Goal: Information Seeking & Learning: Learn about a topic

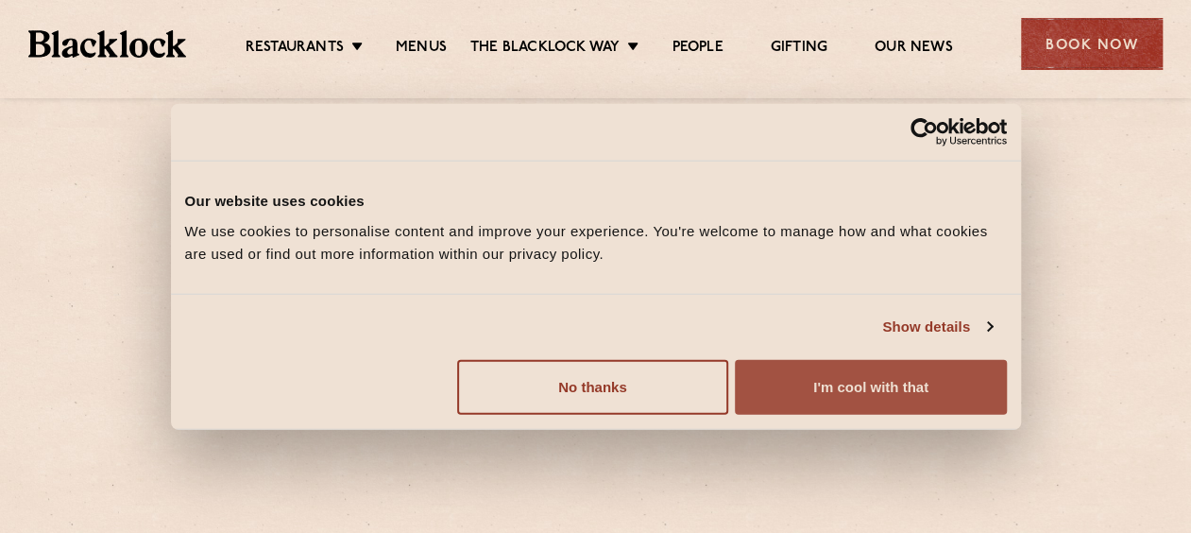
click at [805, 383] on button "I'm cool with that" at bounding box center [870, 386] width 271 height 55
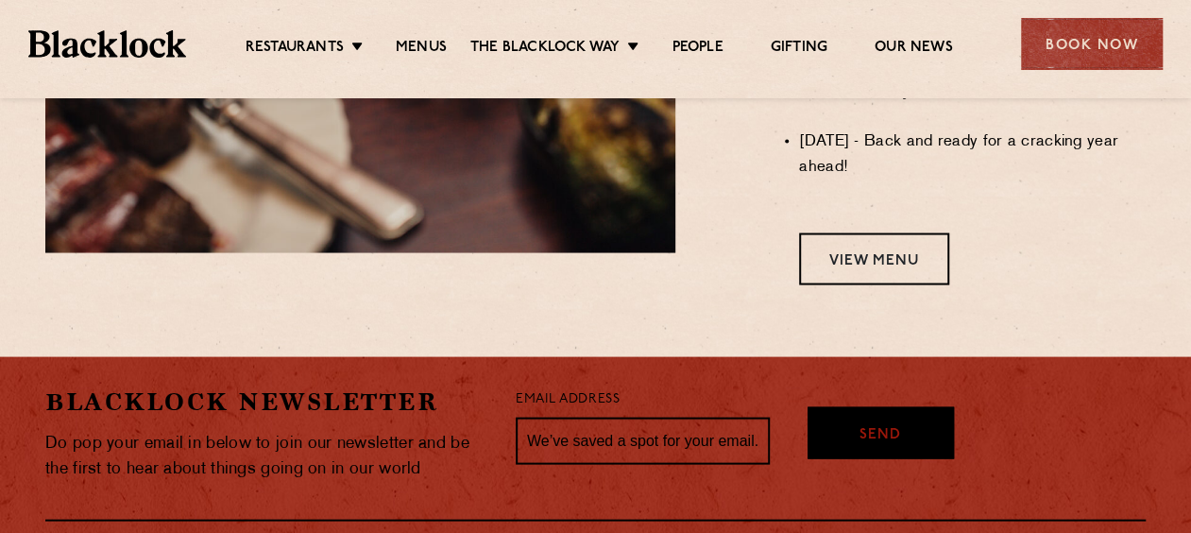
scroll to position [1794, 0]
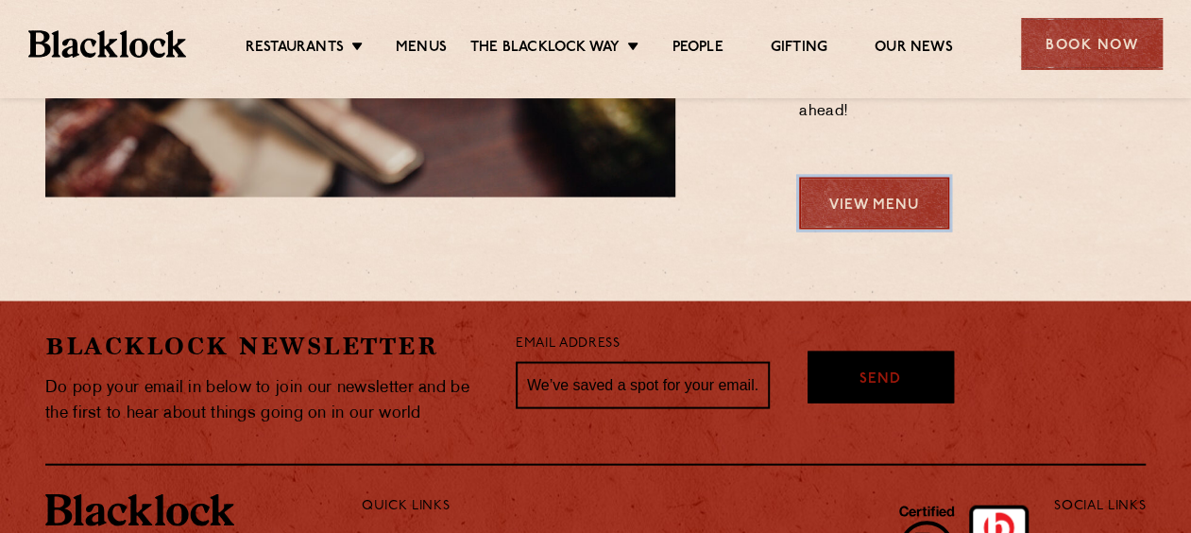
click at [827, 222] on link "View Menu" at bounding box center [874, 204] width 150 height 52
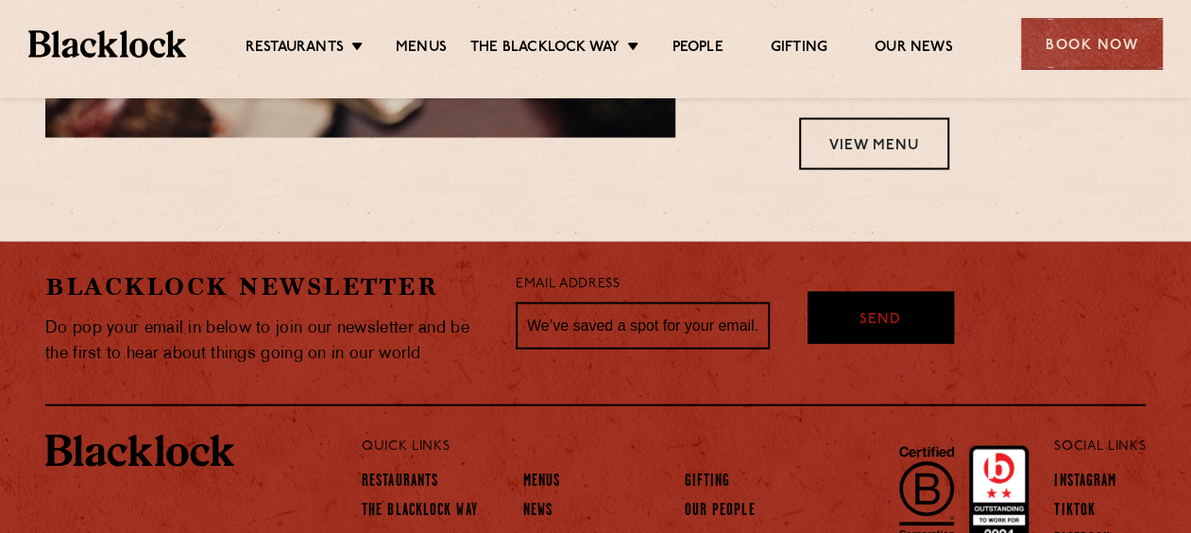
scroll to position [1693, 0]
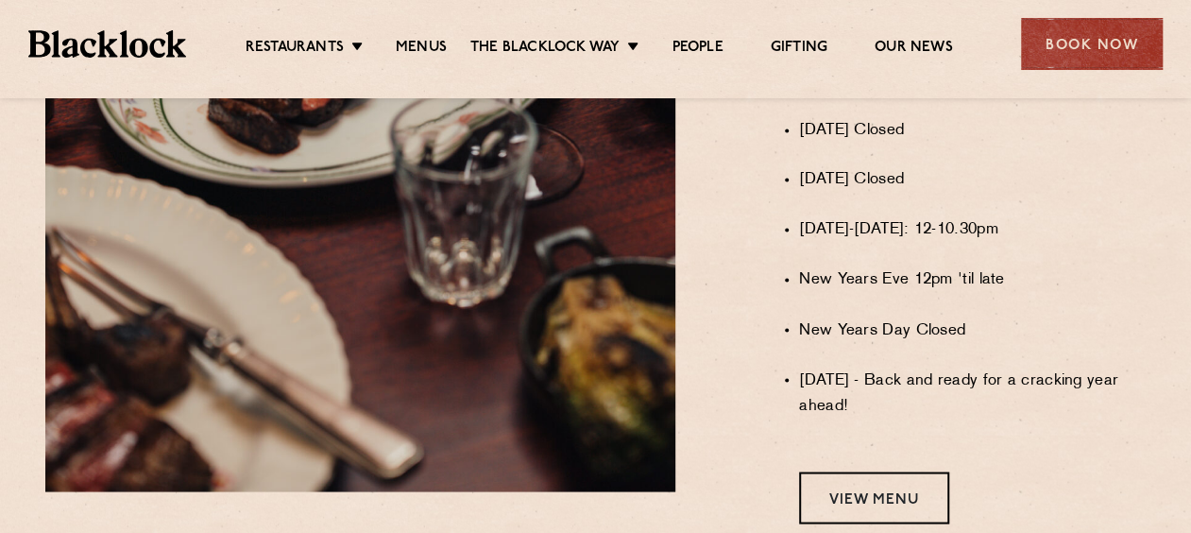
scroll to position [1504, 0]
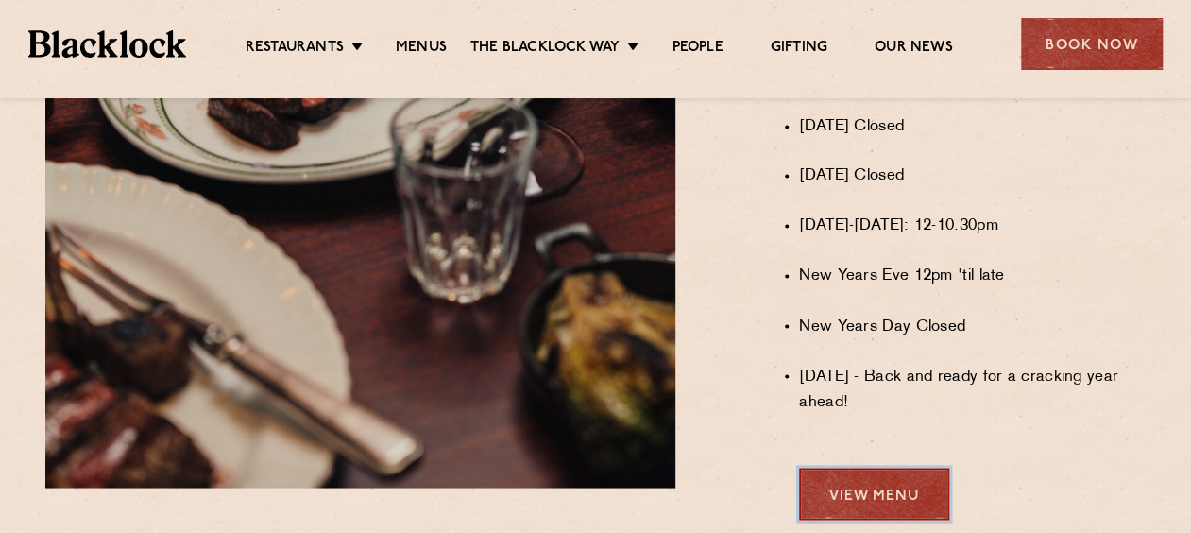
click at [907, 492] on link "View Menu" at bounding box center [874, 493] width 150 height 52
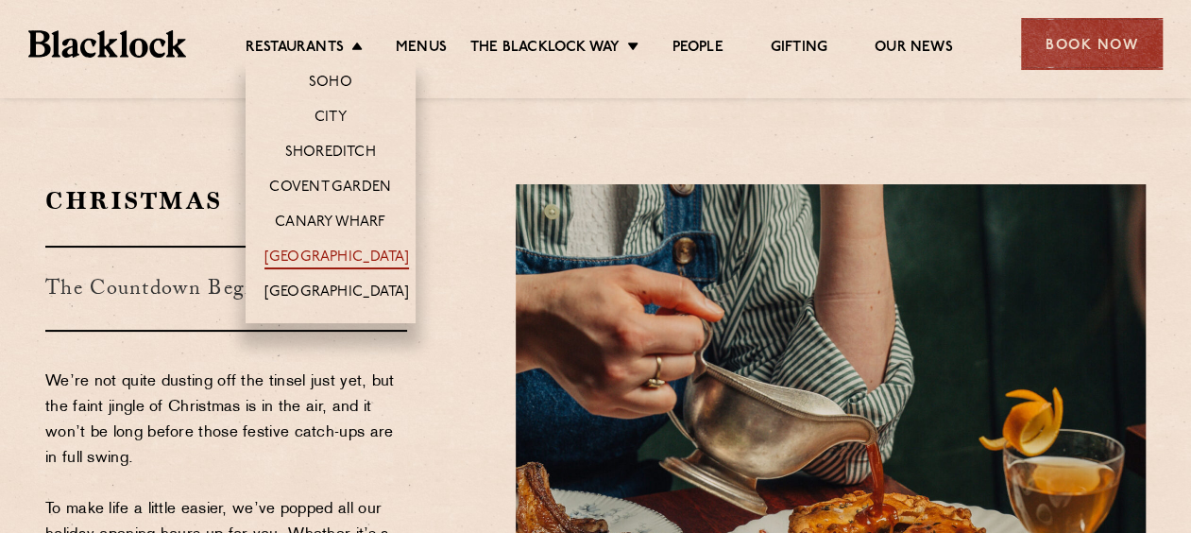
click at [334, 257] on link "[GEOGRAPHIC_DATA]" at bounding box center [336, 258] width 144 height 21
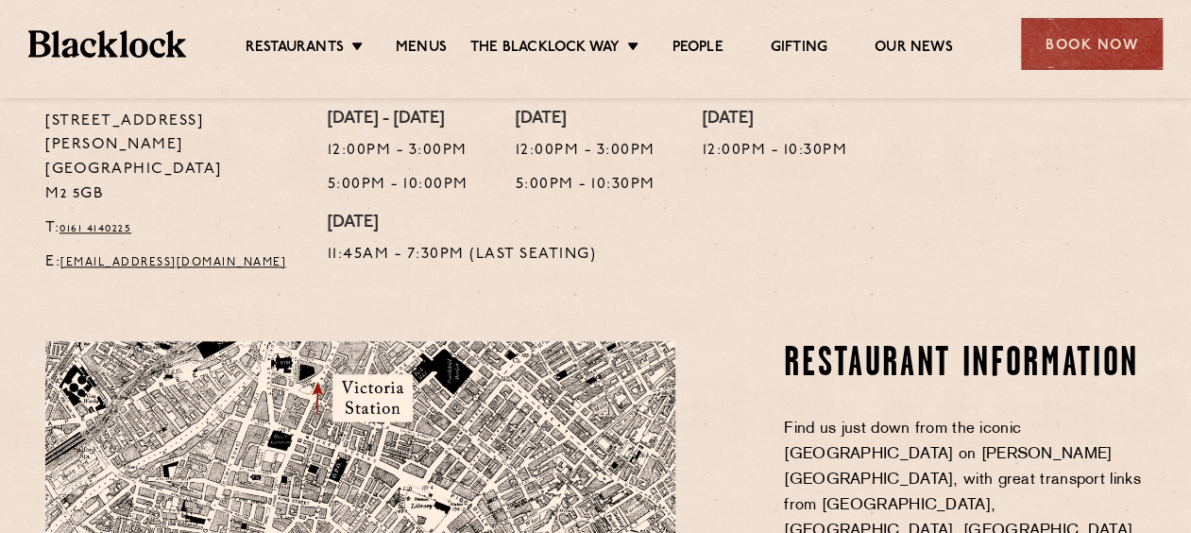
scroll to position [755, 0]
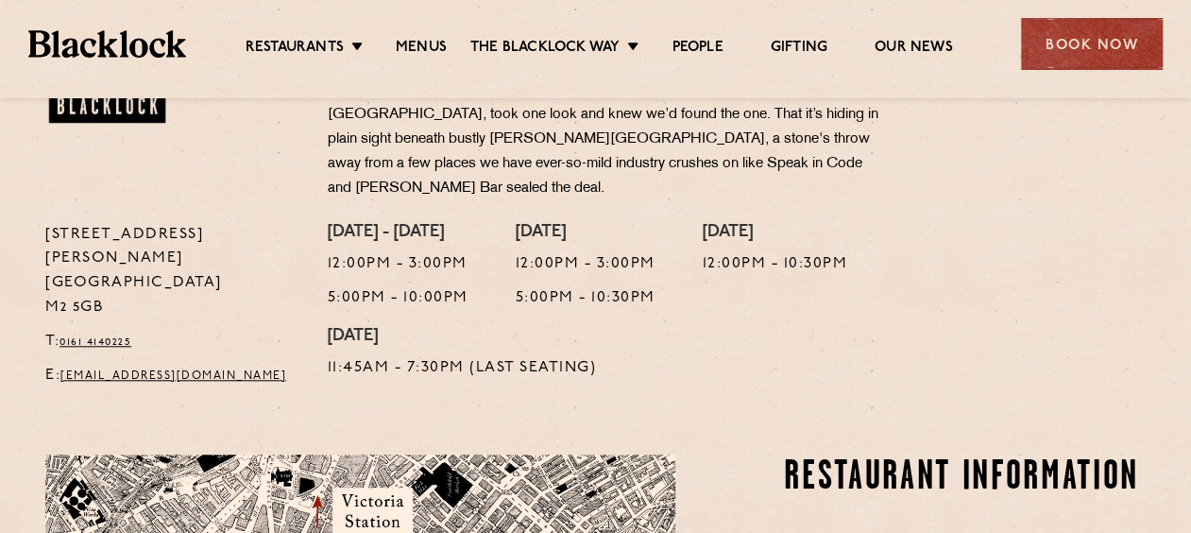
click at [957, 340] on div "Monday - Thursday 12:00pm - 3:00pm 5:00pm - 10:00pm Friday 12:00pm - 3:00pm 5:0…" at bounding box center [737, 310] width 846 height 175
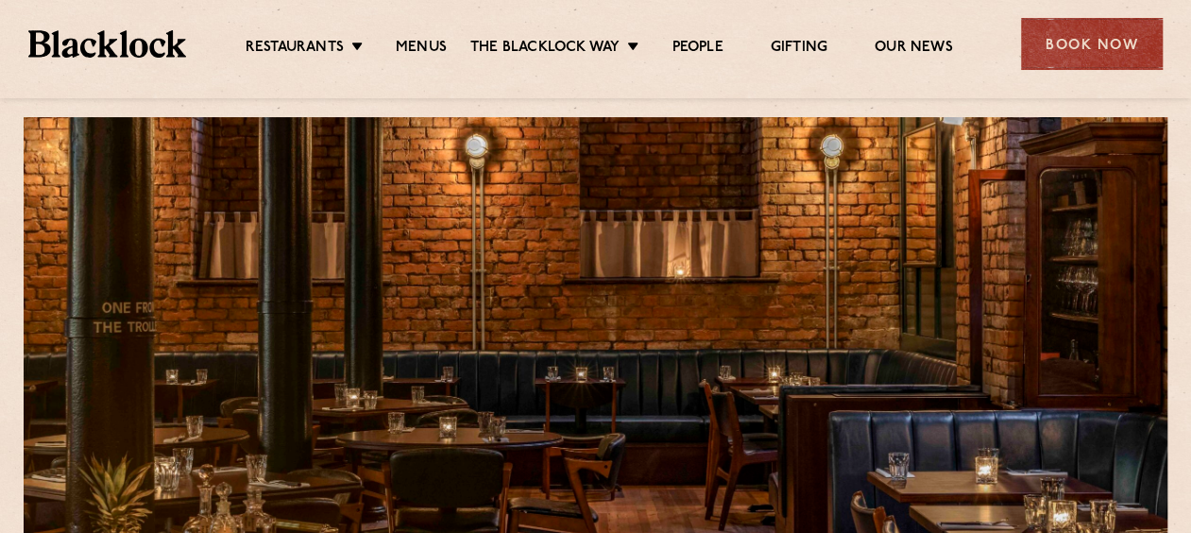
scroll to position [0, 0]
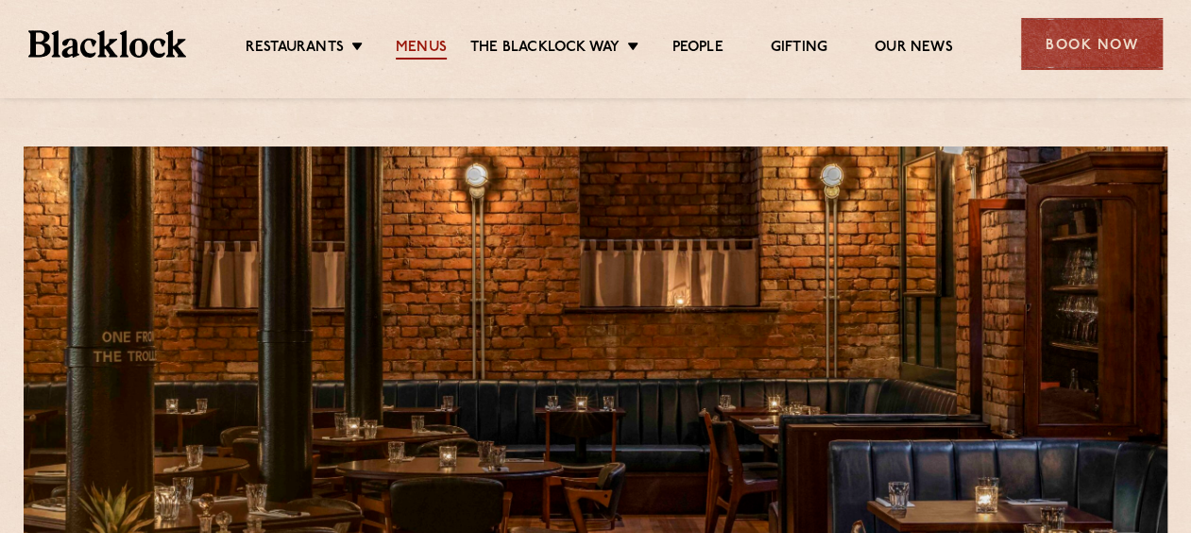
click at [434, 47] on link "Menus" at bounding box center [421, 49] width 51 height 21
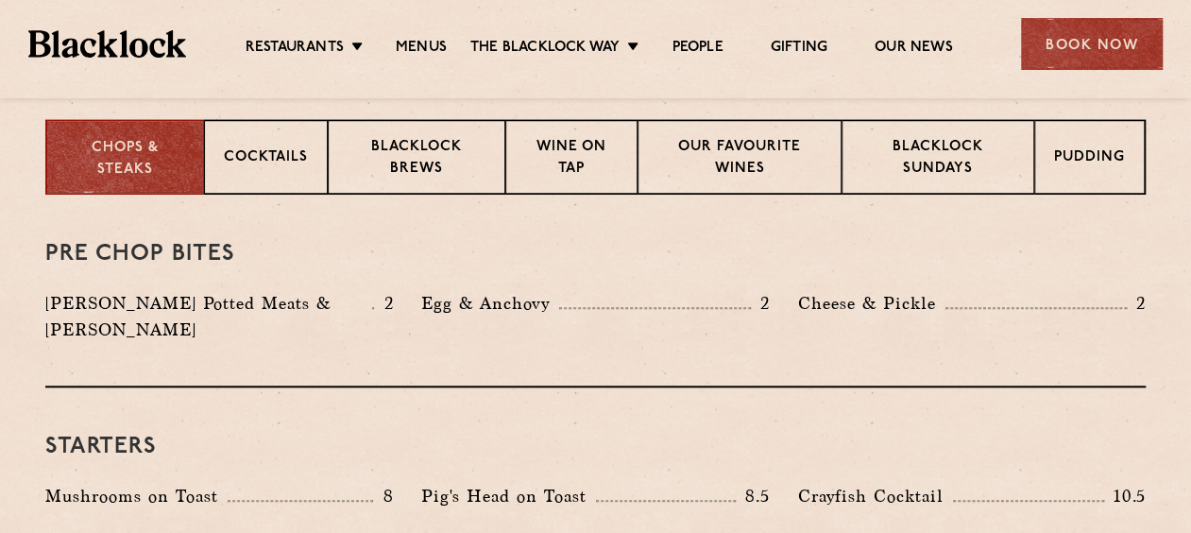
scroll to position [661, 0]
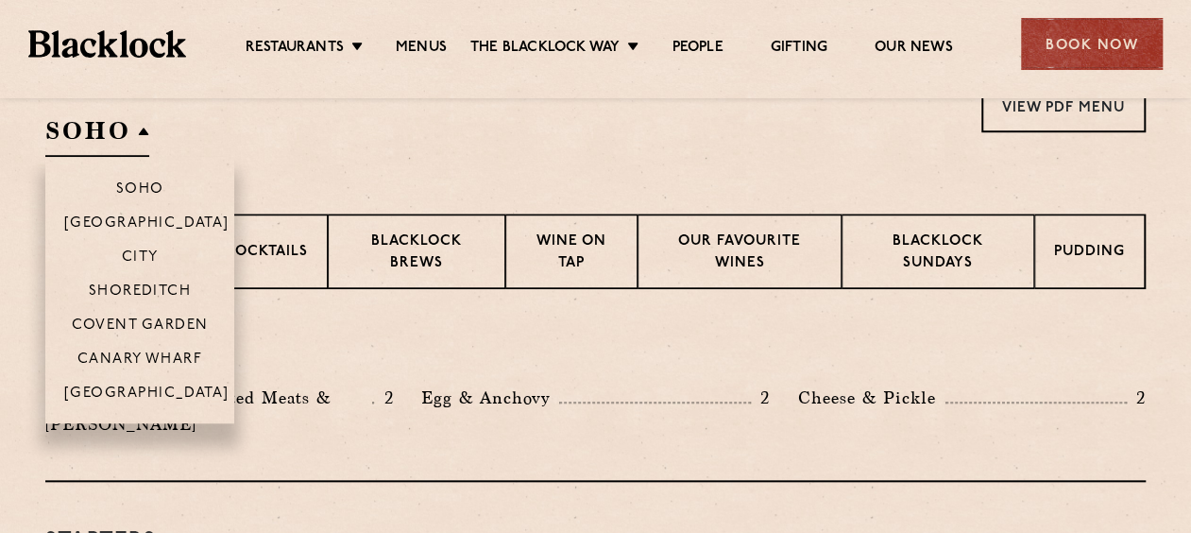
click at [140, 129] on h2 "SOHO" at bounding box center [97, 135] width 104 height 42
click at [170, 387] on p "[GEOGRAPHIC_DATA]" at bounding box center [146, 394] width 165 height 19
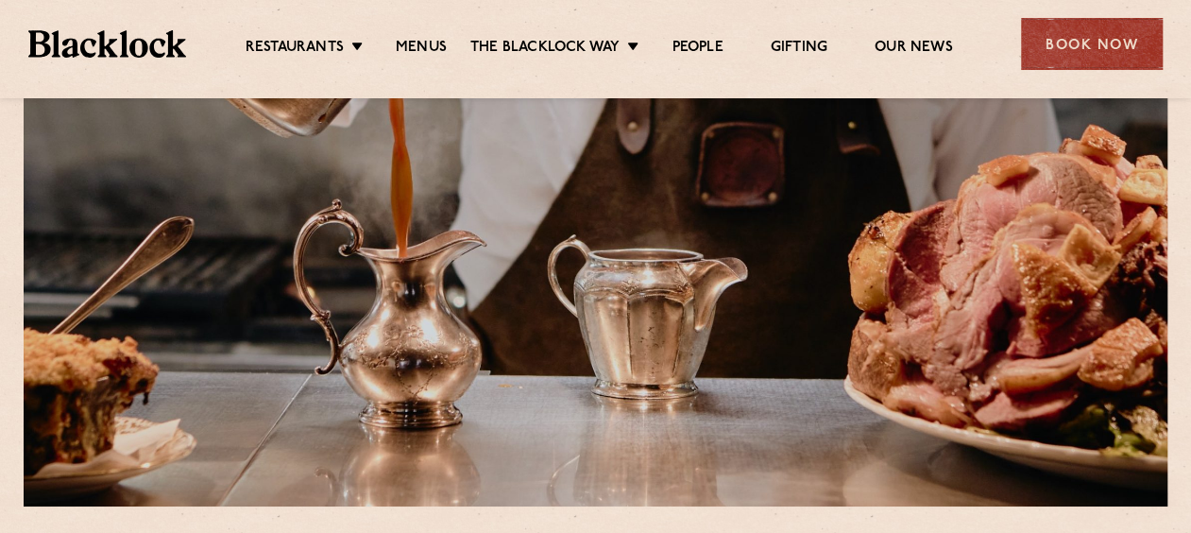
scroll to position [0, 0]
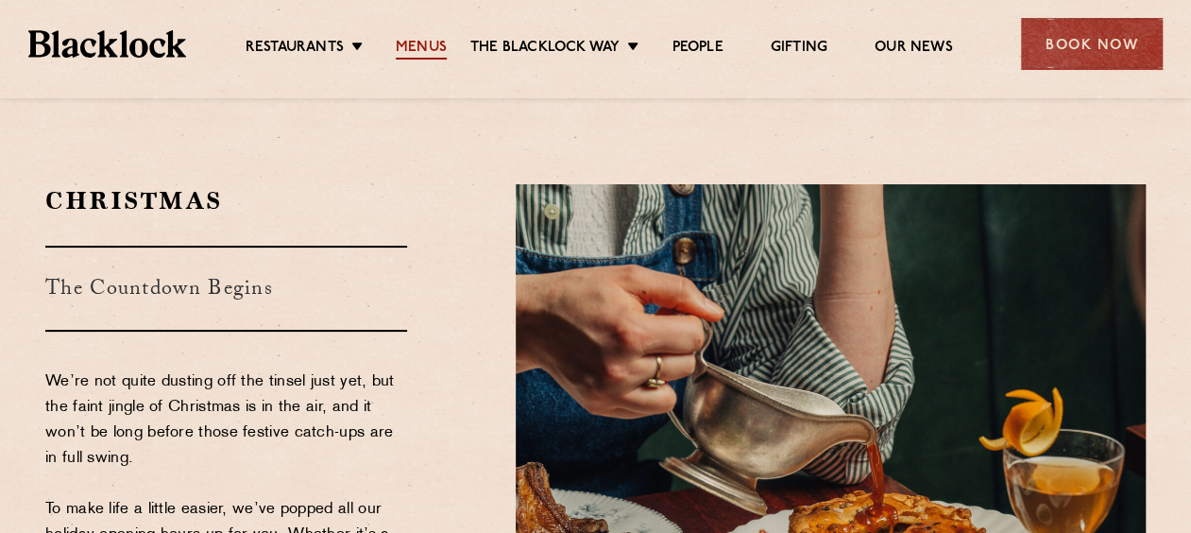
click at [423, 42] on link "Menus" at bounding box center [421, 49] width 51 height 21
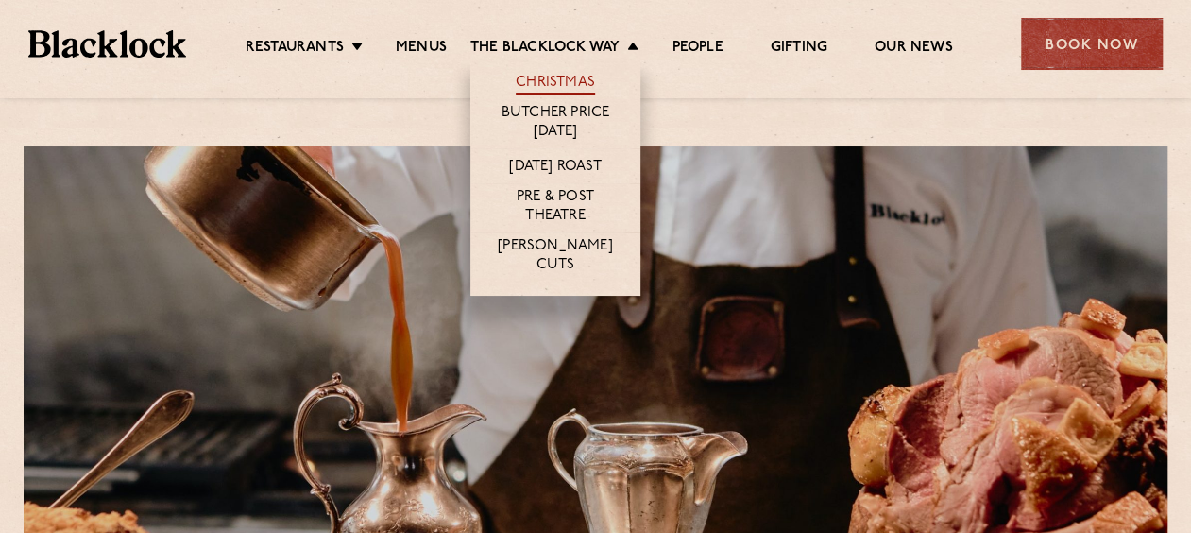
click at [569, 74] on link "Christmas" at bounding box center [555, 84] width 79 height 21
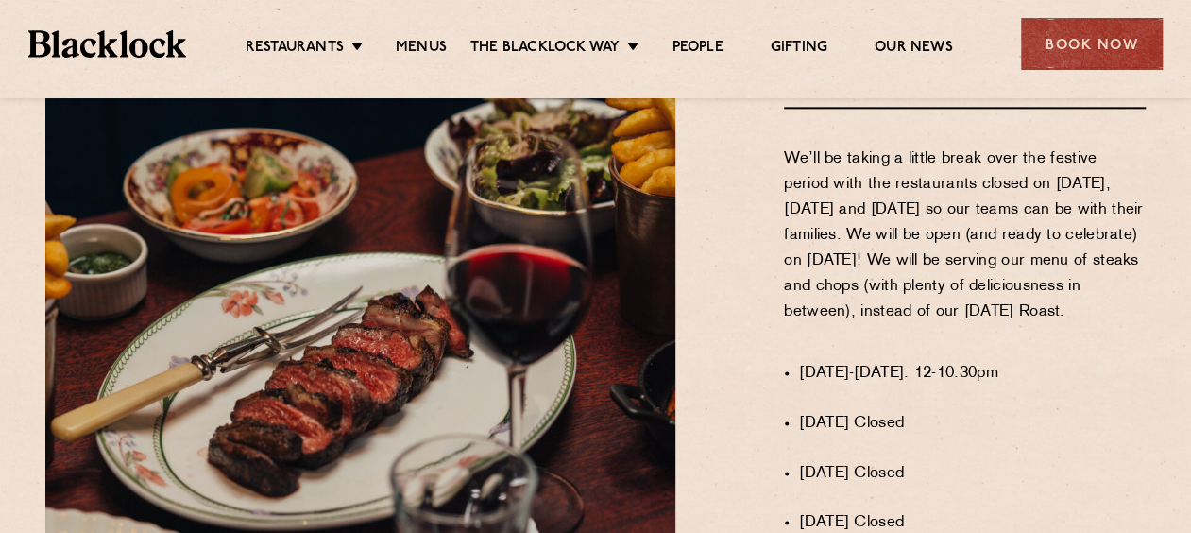
scroll to position [1322, 0]
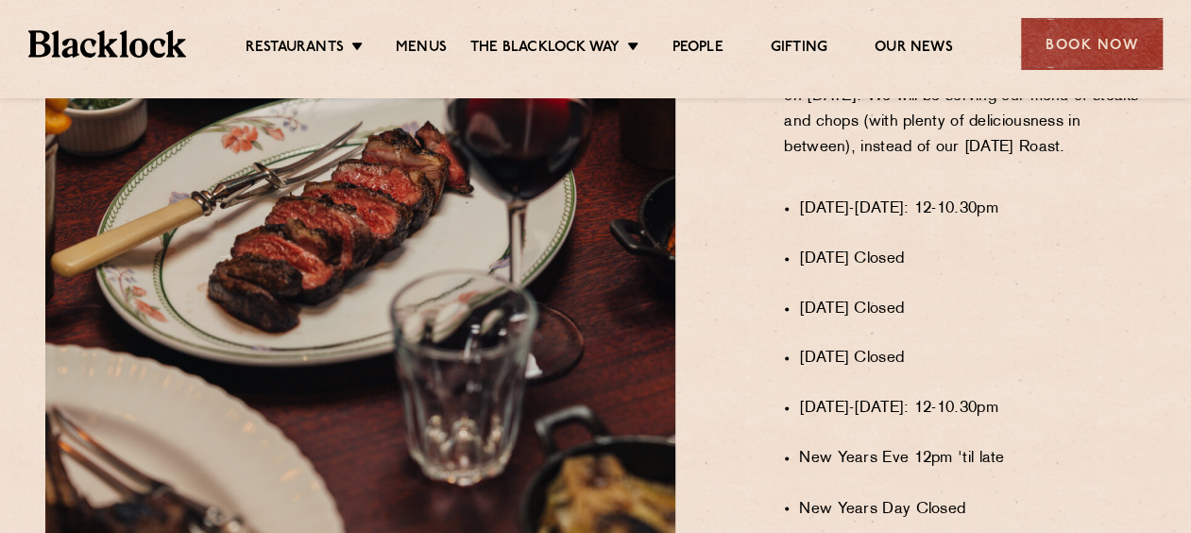
drag, startPoint x: 902, startPoint y: 307, endPoint x: 907, endPoint y: 287, distance: 20.6
click at [903, 306] on ul "[DATE]-[DATE]: 12-10.30pm [DATE] Closed [DATE] Closed [DATE] Closed [DATE]-[DAT…" at bounding box center [972, 437] width 347 height 530
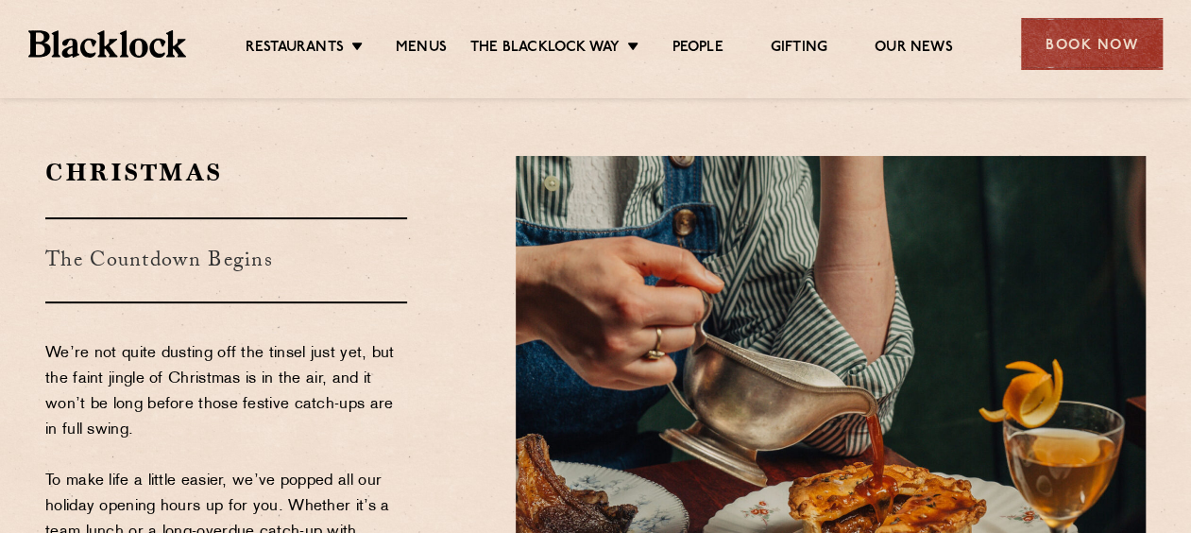
scroll to position [0, 0]
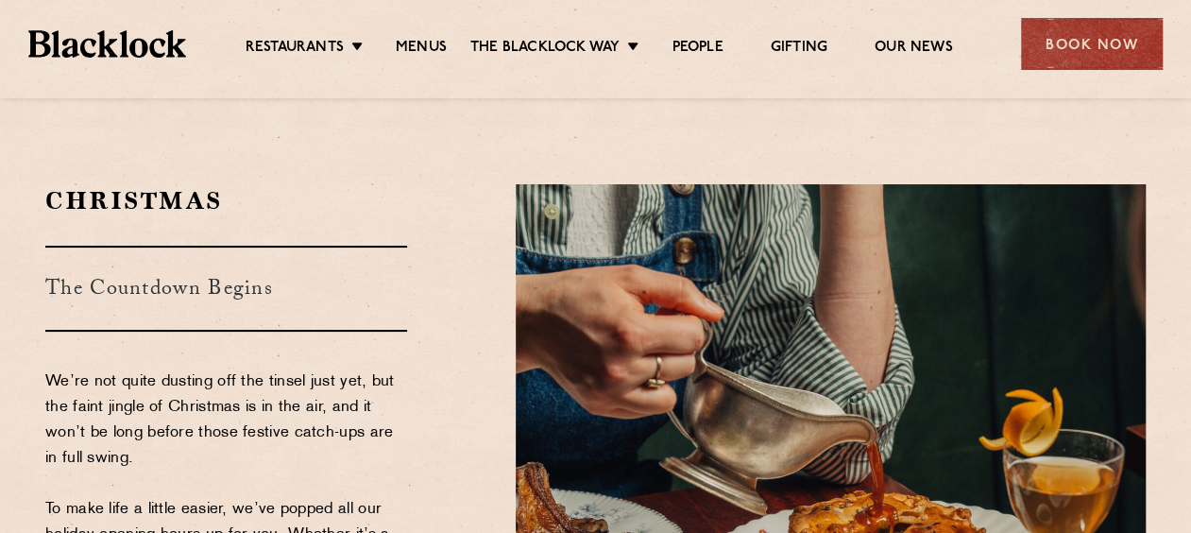
click at [191, 264] on h3 "The Countdown Begins" at bounding box center [226, 289] width 362 height 86
